Goal: Navigation & Orientation: Find specific page/section

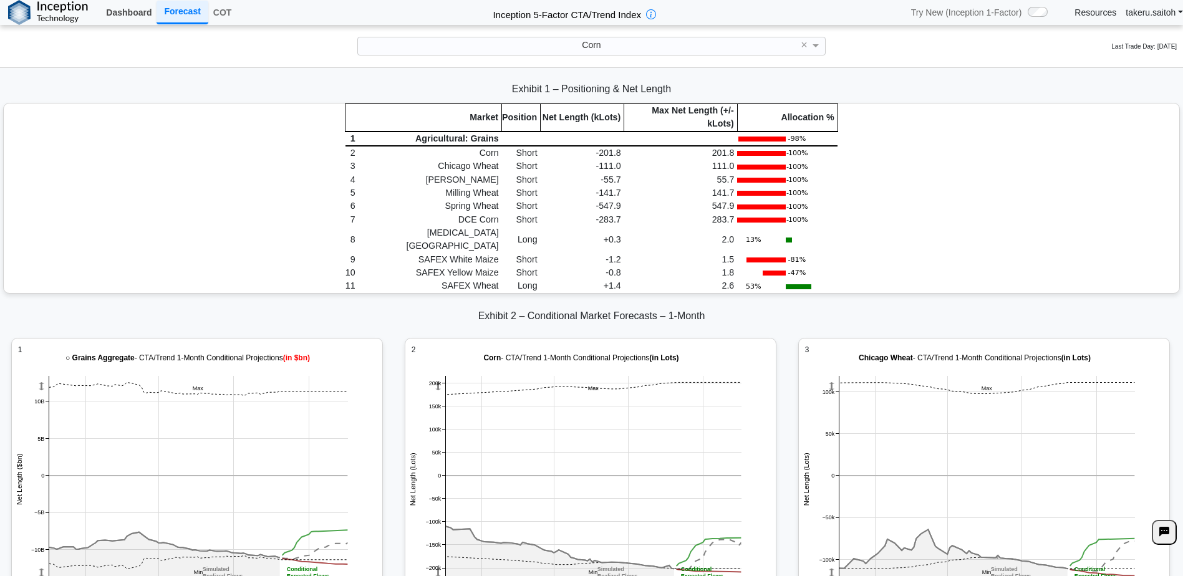
click at [129, 14] on link "Dashboard" at bounding box center [129, 12] width 56 height 21
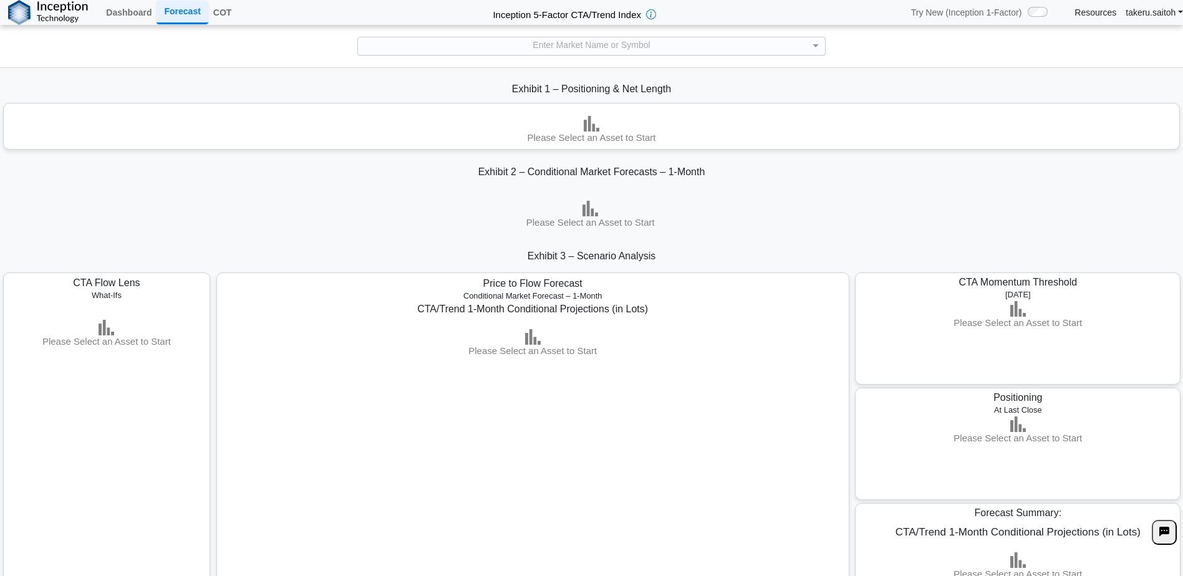
click at [709, 53] on div "Enter Market Name or Symbol" at bounding box center [591, 45] width 467 height 17
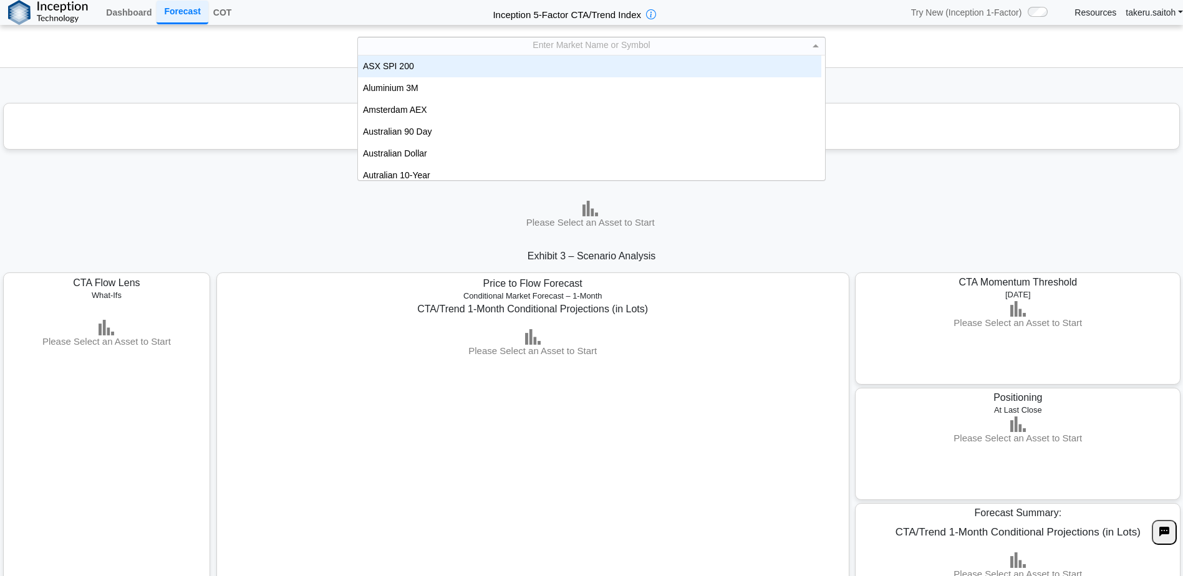
scroll to position [115, 454]
click at [591, 51] on div "Enter Market Name or Symbol" at bounding box center [591, 45] width 467 height 17
